Goal: Transaction & Acquisition: Purchase product/service

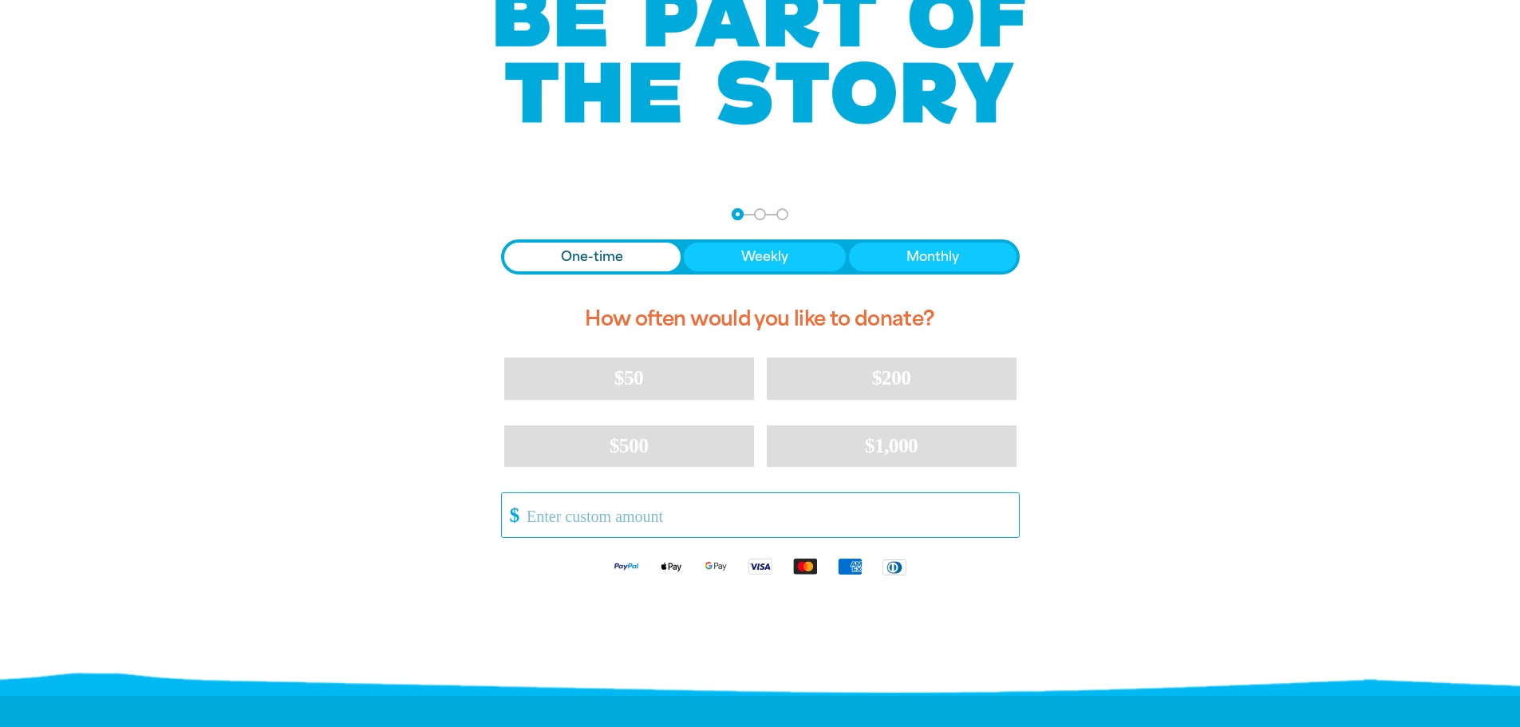
scroll to position [160, 0]
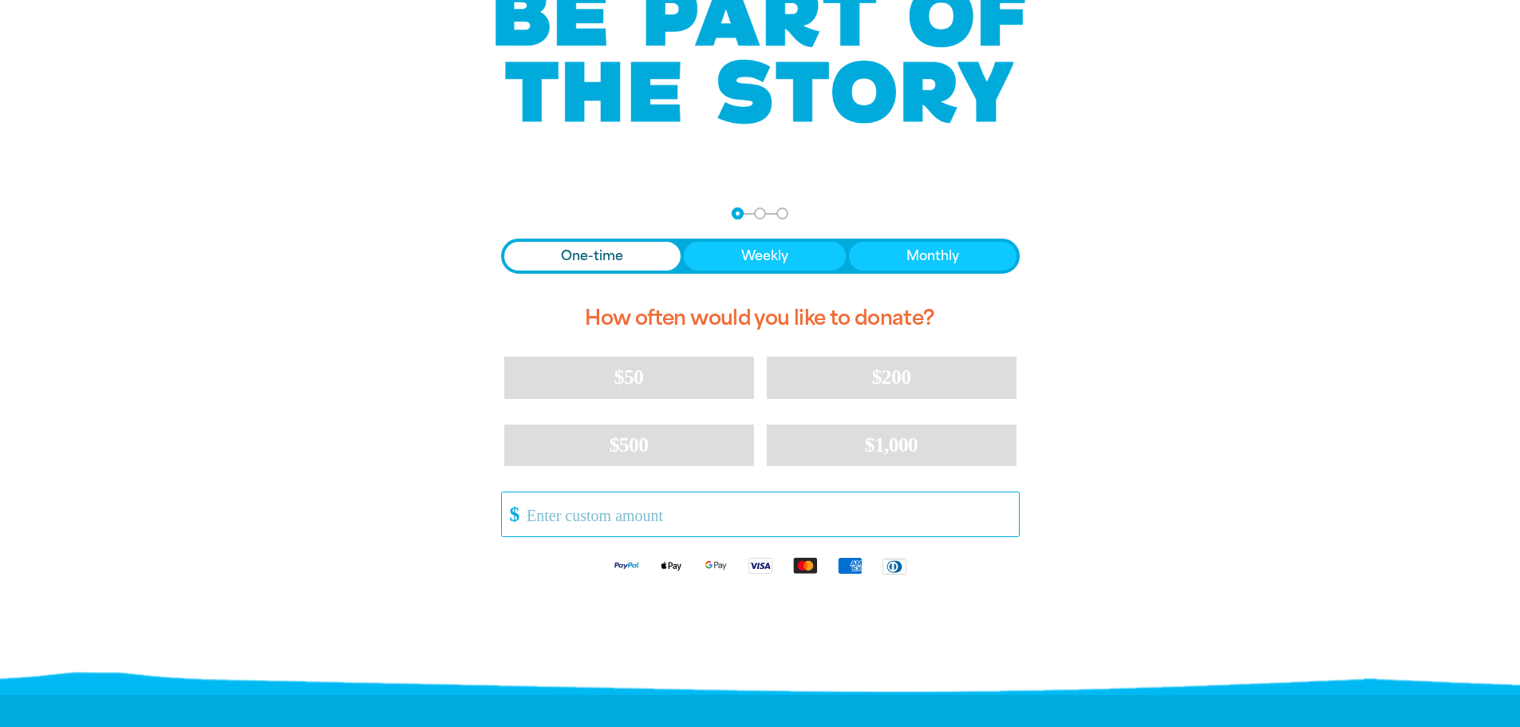
click at [566, 510] on input "Other Amount" at bounding box center [766, 514] width 503 height 44
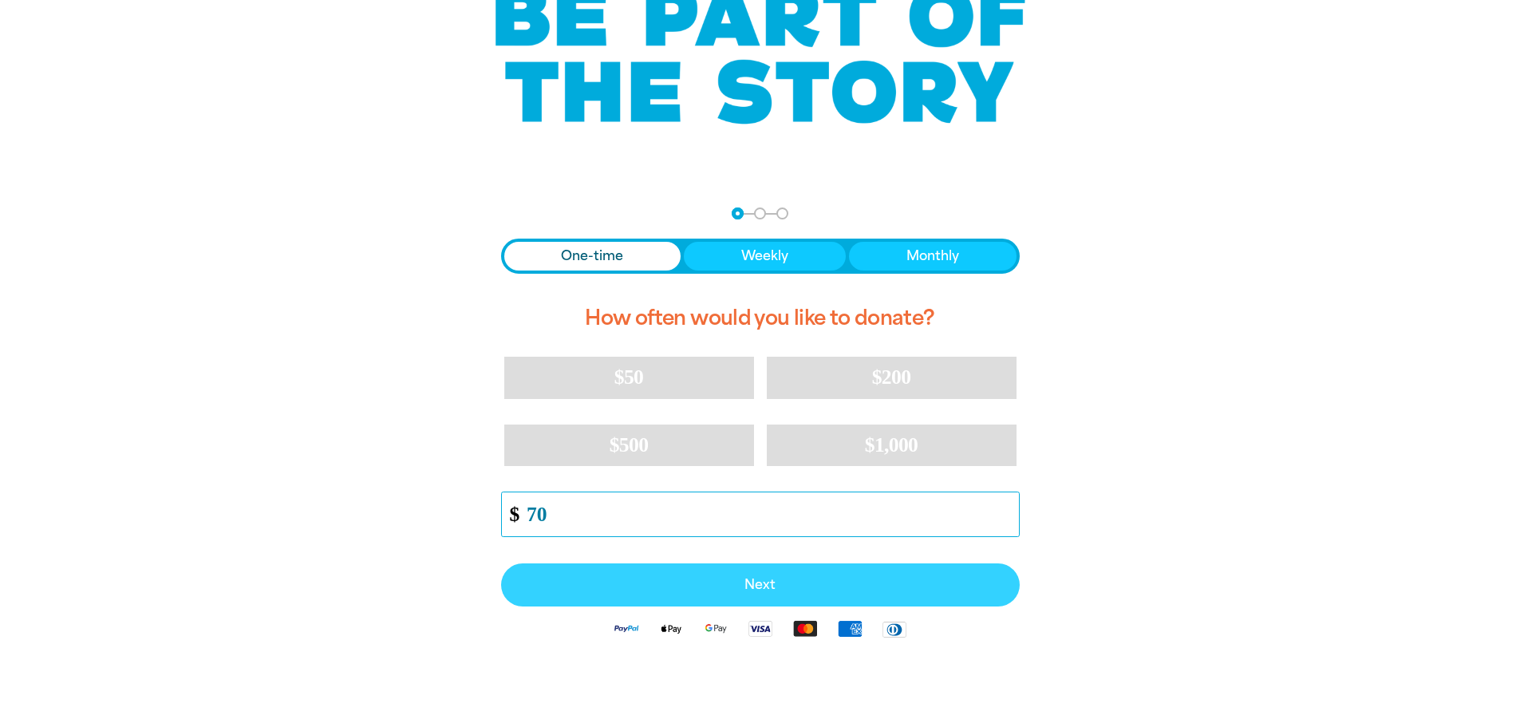
type input "70"
click at [885, 594] on button "Next" at bounding box center [760, 584] width 519 height 43
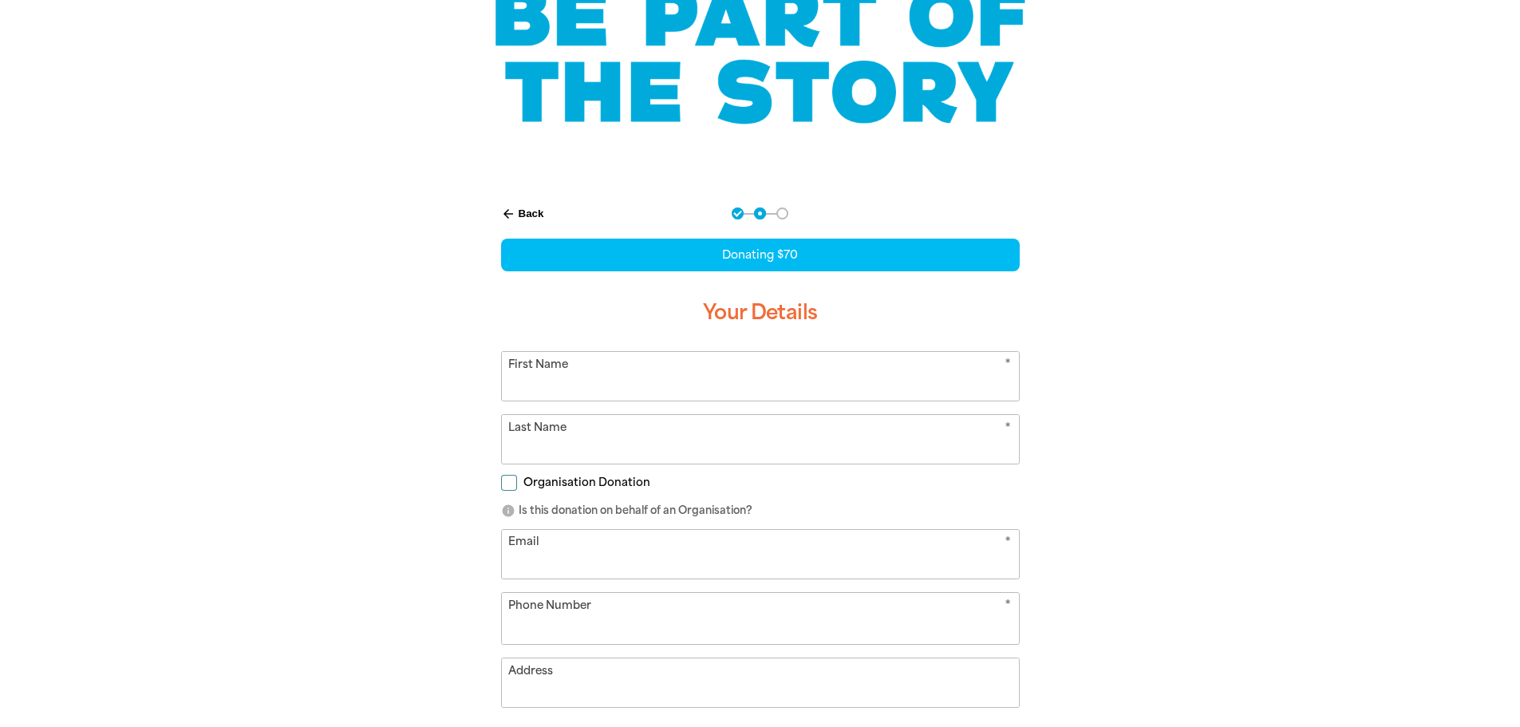
select select "NZ"
click at [593, 357] on input "First Name" at bounding box center [760, 376] width 517 height 49
type input "Kaity"
type input "[PERSON_NAME]"
select select "AU"
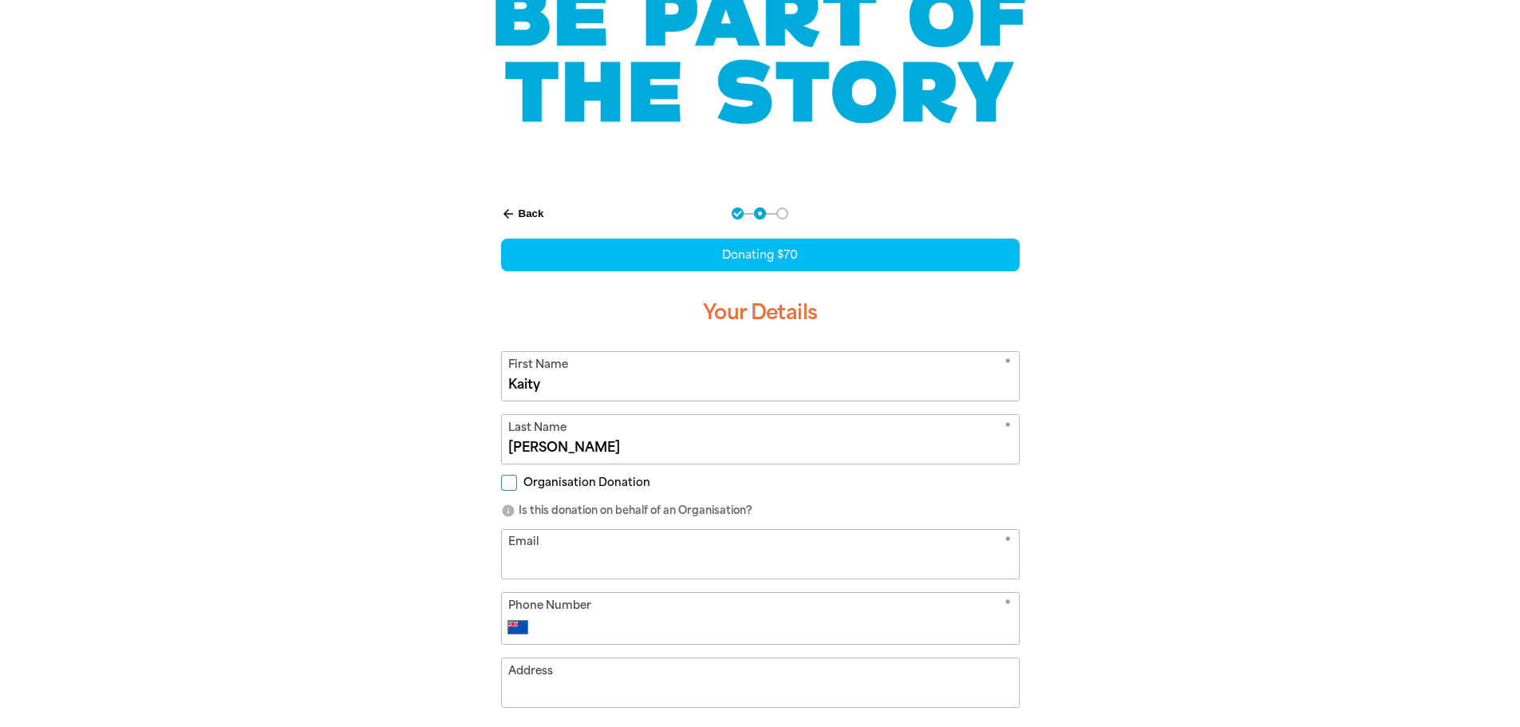
type input "[PHONE_NUMBER]"
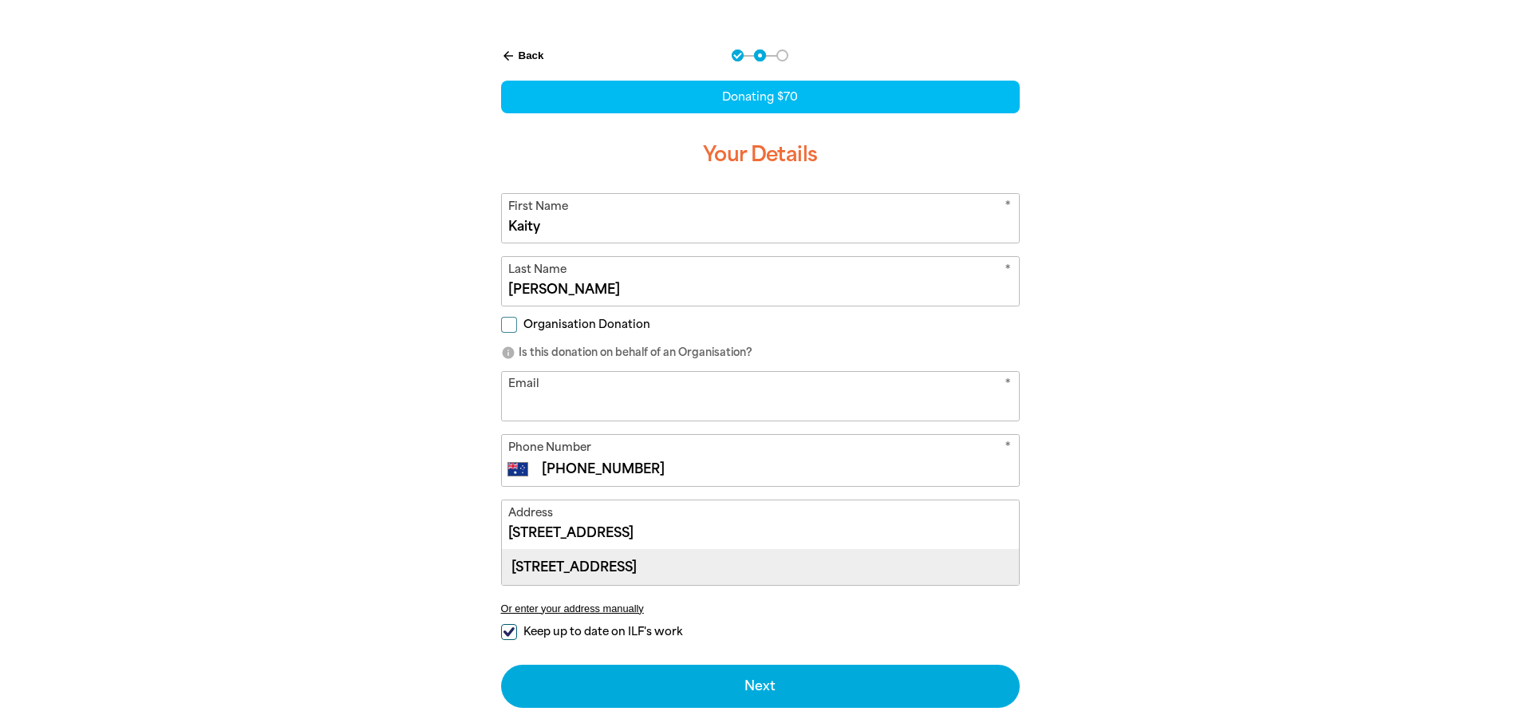
scroll to position [318, 0]
click at [635, 566] on div "[STREET_ADDRESS]" at bounding box center [760, 566] width 517 height 34
type input "[STREET_ADDRESS]"
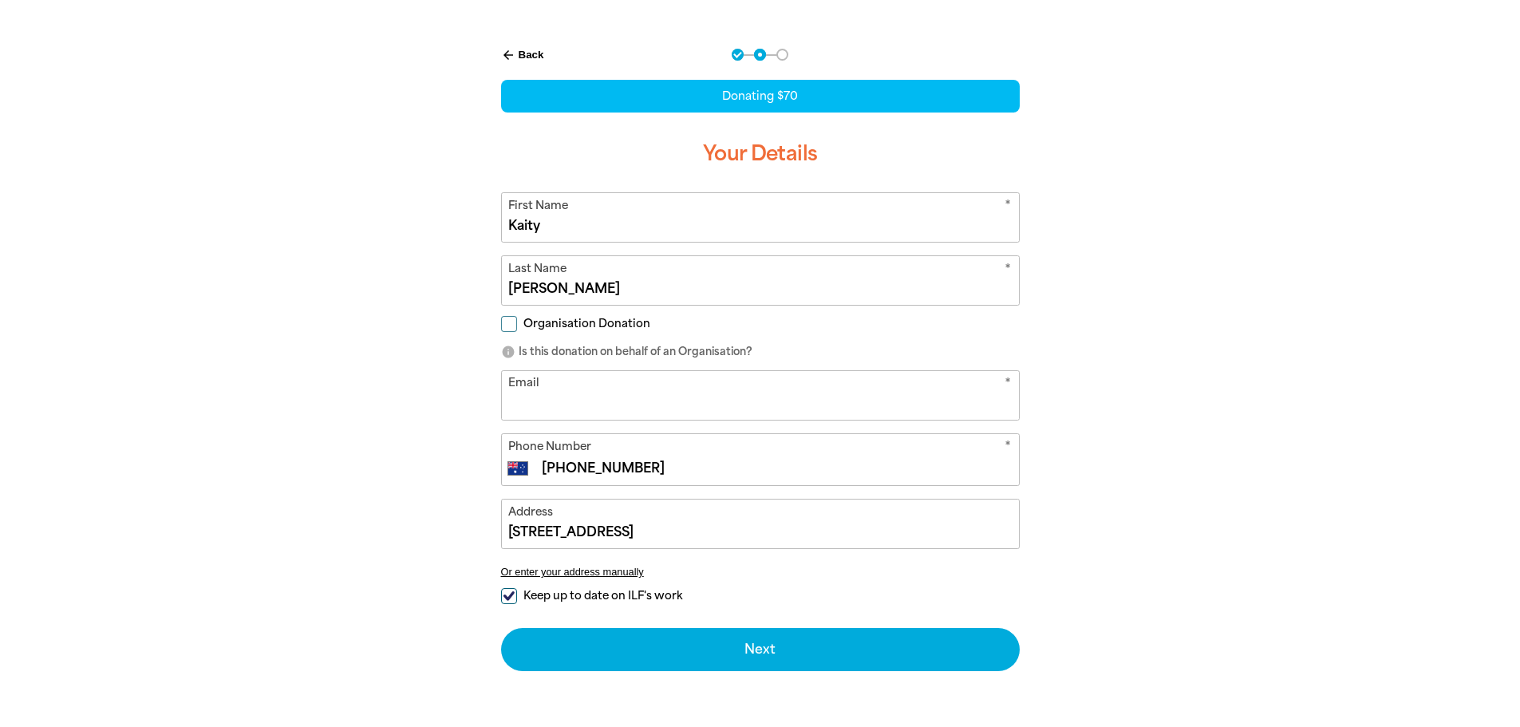
click at [512, 594] on input "Keep up to date on ILF's work" at bounding box center [509, 596] width 16 height 16
checkbox input "false"
click at [623, 381] on input "Email" at bounding box center [760, 395] width 517 height 49
type input "hello@[DATE]"
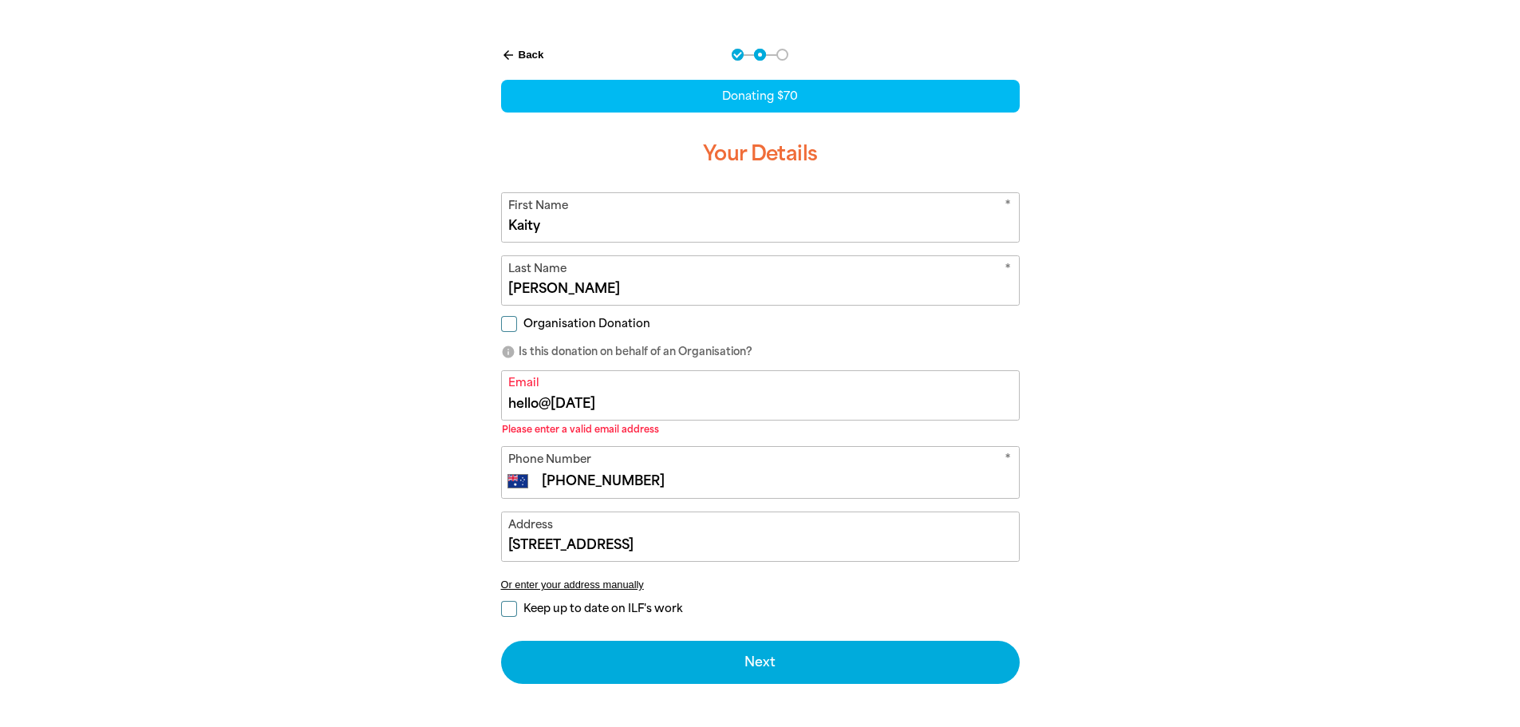
click at [517, 325] on label "Organisation Donation" at bounding box center [575, 324] width 149 height 17
click at [517, 325] on input "Organisation Donation" at bounding box center [509, 324] width 16 height 16
checkbox input "true"
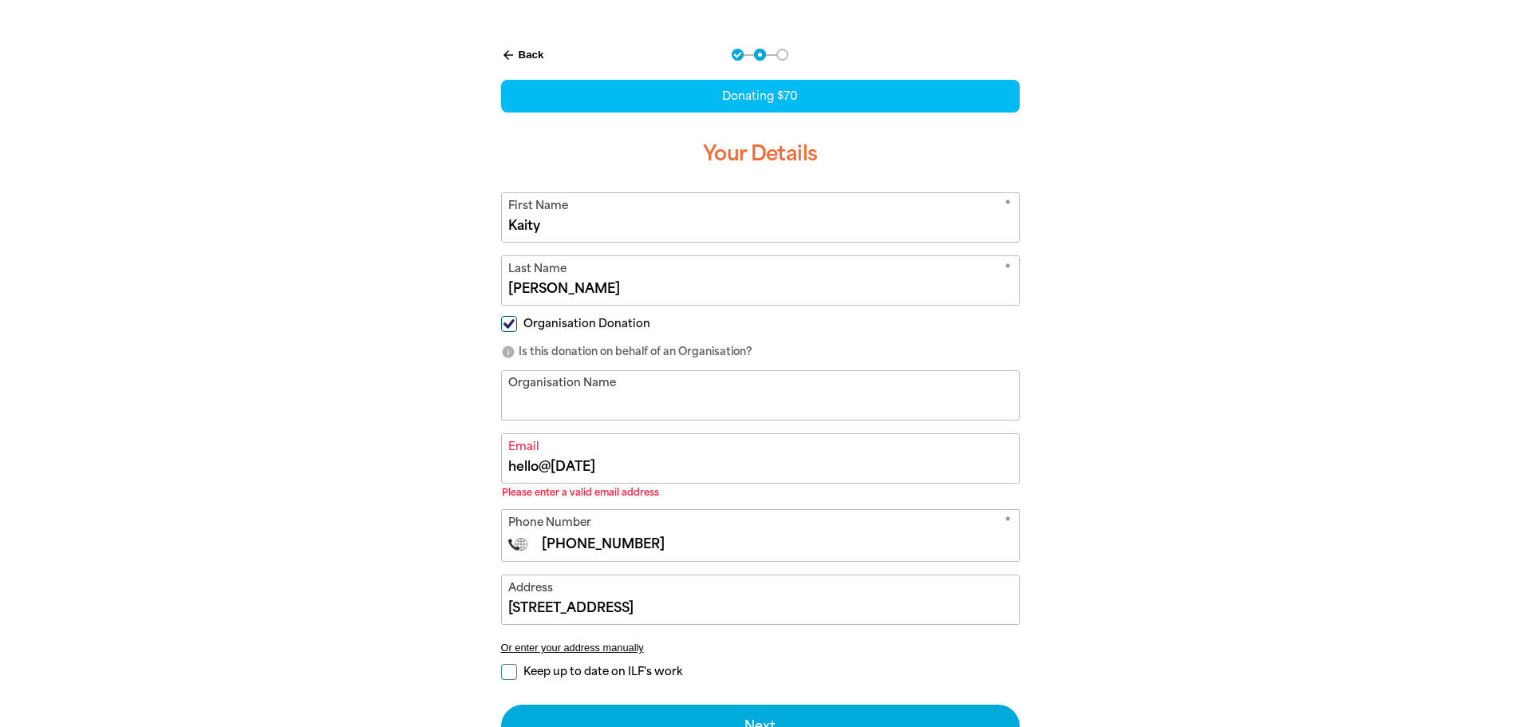
click at [535, 396] on input "Organisation Name" at bounding box center [760, 395] width 517 height 49
type input "[PERSON_NAME]"
click at [519, 456] on input "hello@[DATE]" at bounding box center [760, 458] width 517 height 49
click at [633, 464] on input "hello@[DATE]" at bounding box center [760, 458] width 517 height 49
type input "[EMAIL_ADDRESS][DOMAIN_NAME]"
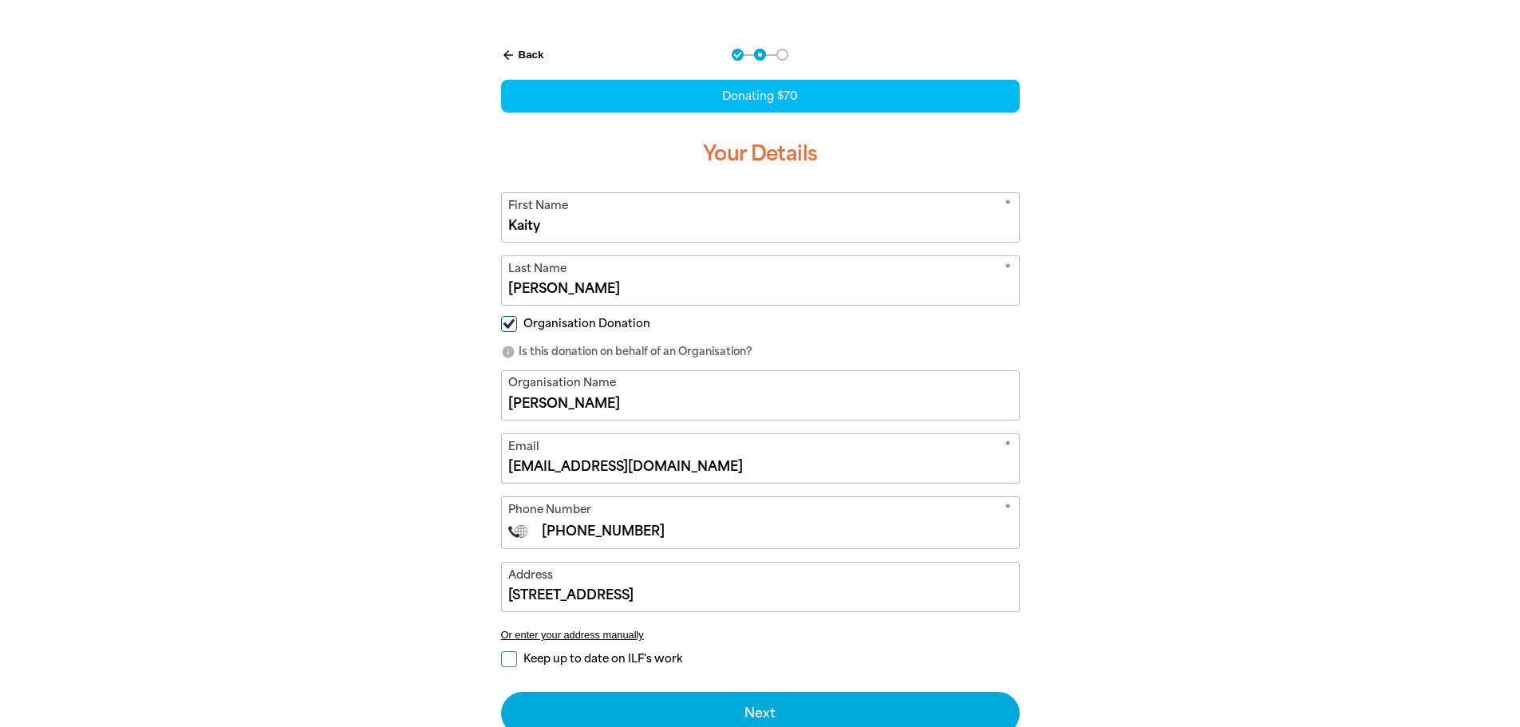
drag, startPoint x: 691, startPoint y: 525, endPoint x: 681, endPoint y: 531, distance: 12.2
click at [690, 527] on input "[PHONE_NUMBER]" at bounding box center [776, 531] width 472 height 19
drag, startPoint x: 646, startPoint y: 539, endPoint x: 561, endPoint y: 551, distance: 86.2
click at [561, 551] on form "* First Name [PERSON_NAME] * Last Name [PERSON_NAME] Organisation Donation info…" at bounding box center [760, 463] width 519 height 542
click at [578, 538] on input "+61" at bounding box center [776, 531] width 472 height 19
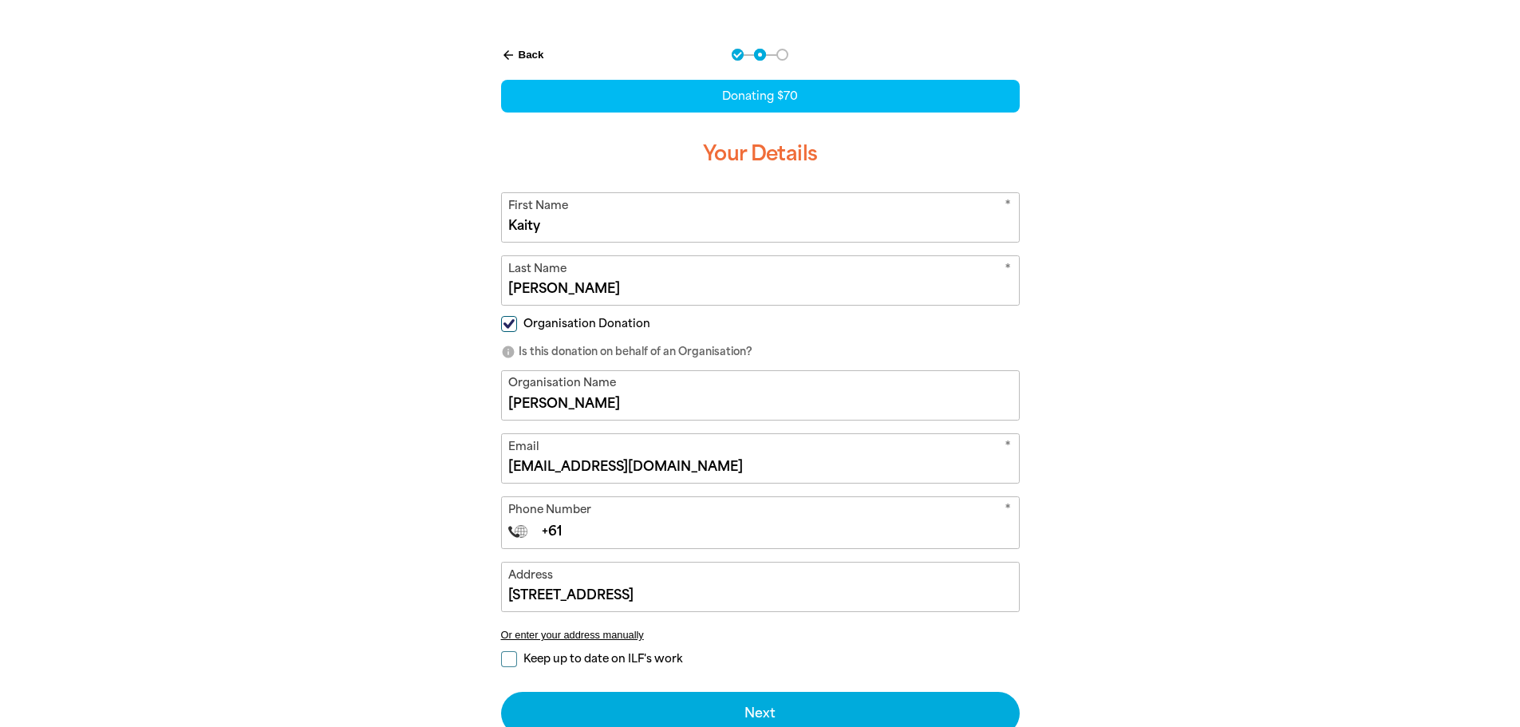
type input "+61"
click at [583, 533] on input "+61" at bounding box center [776, 531] width 472 height 19
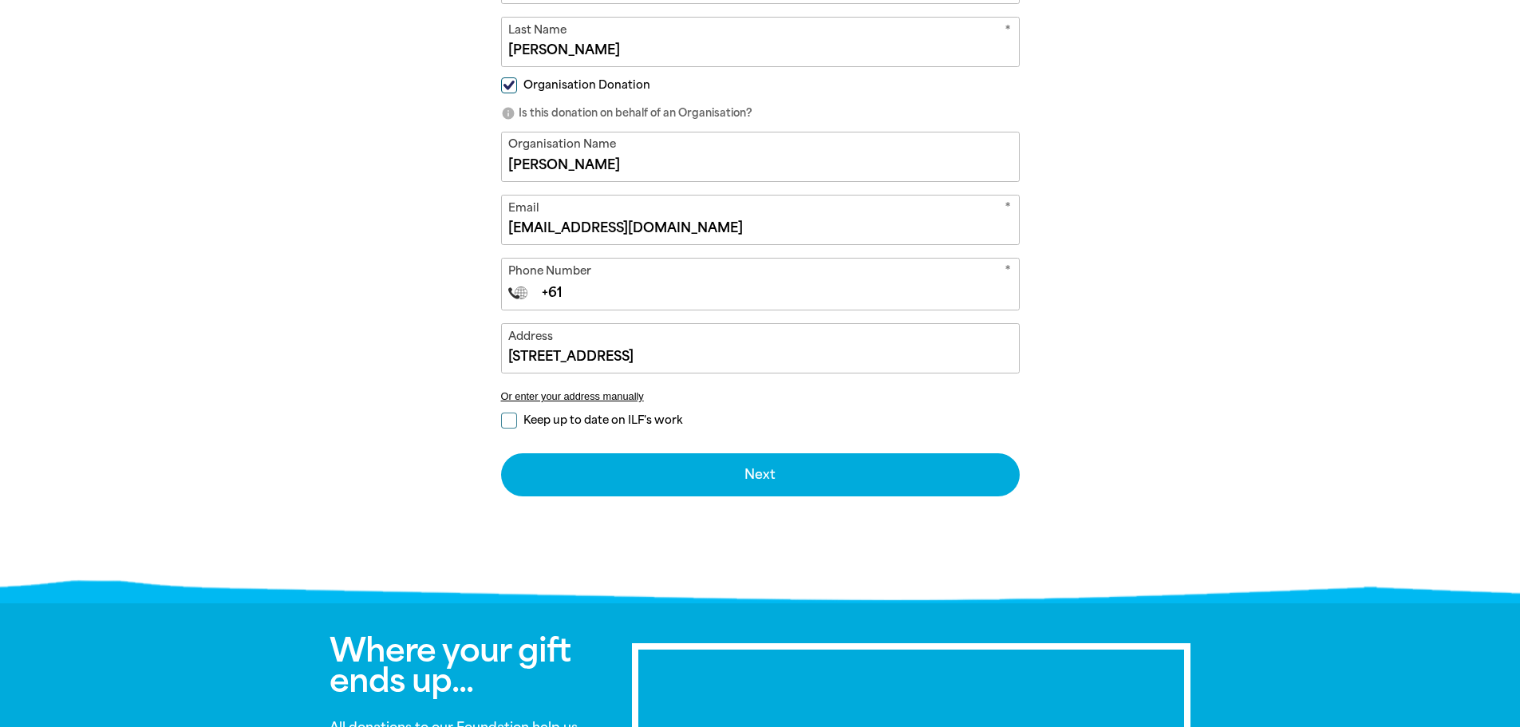
scroll to position [558, 0]
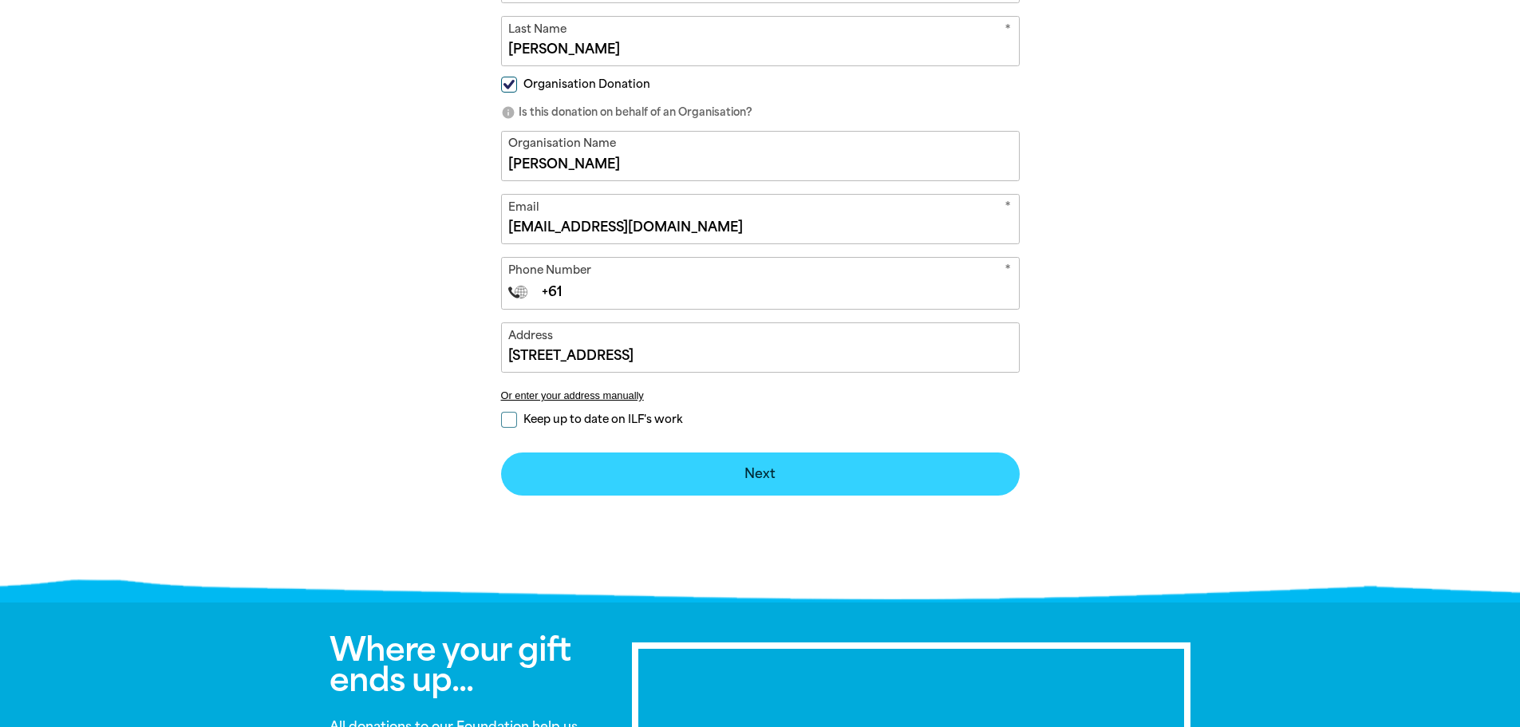
click at [739, 468] on button "Next chevron_right" at bounding box center [760, 473] width 519 height 43
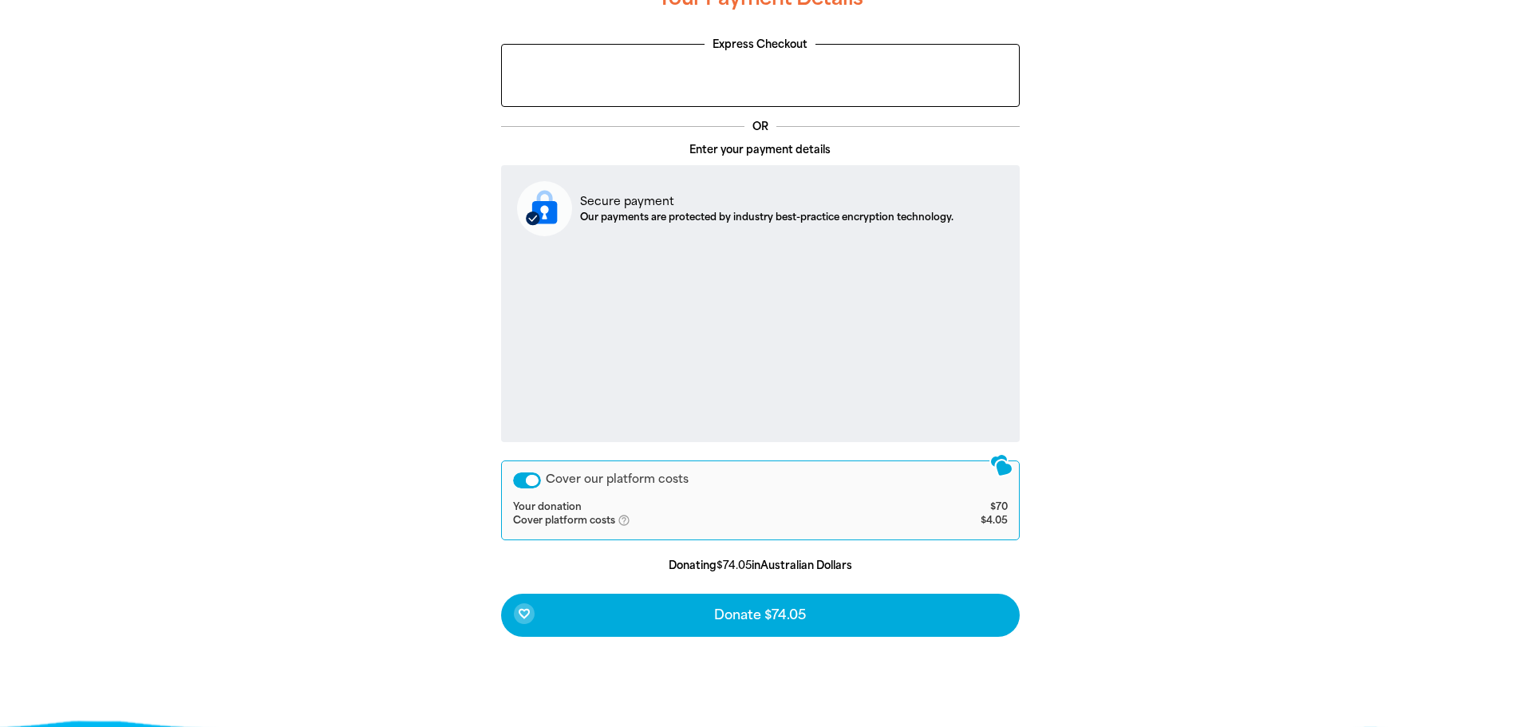
scroll to position [426, 0]
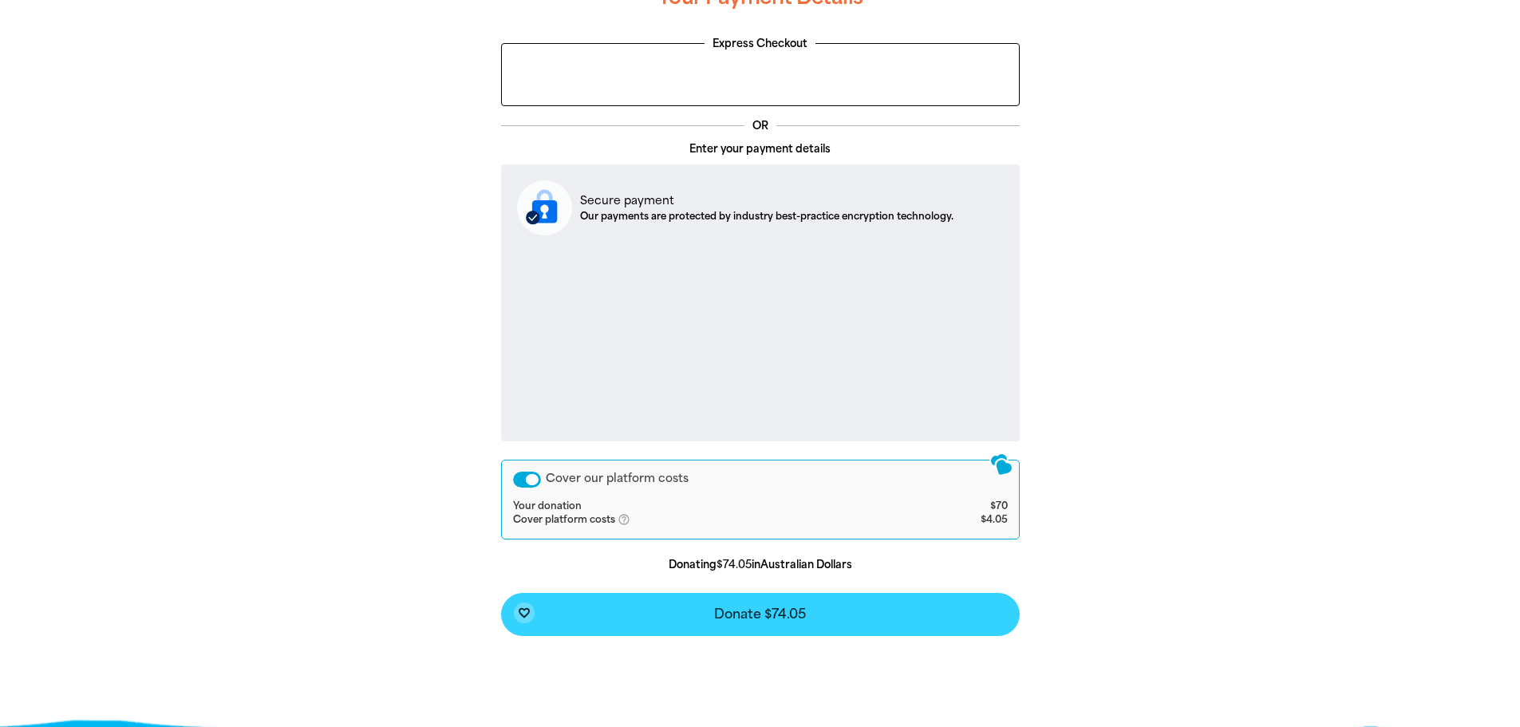
click at [739, 610] on span "Donate $74.05" at bounding box center [760, 614] width 92 height 13
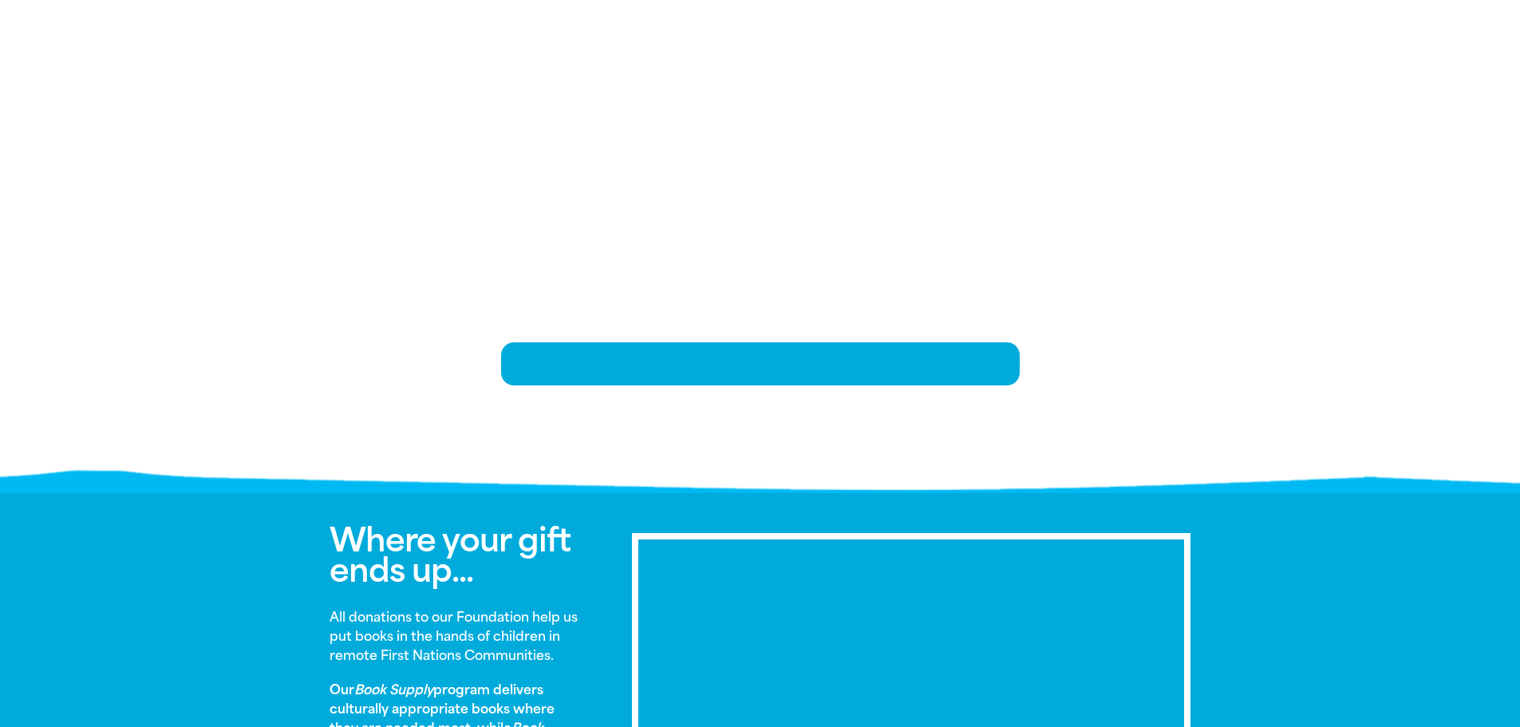
scroll to position [326, 0]
